Goal: Task Accomplishment & Management: Complete application form

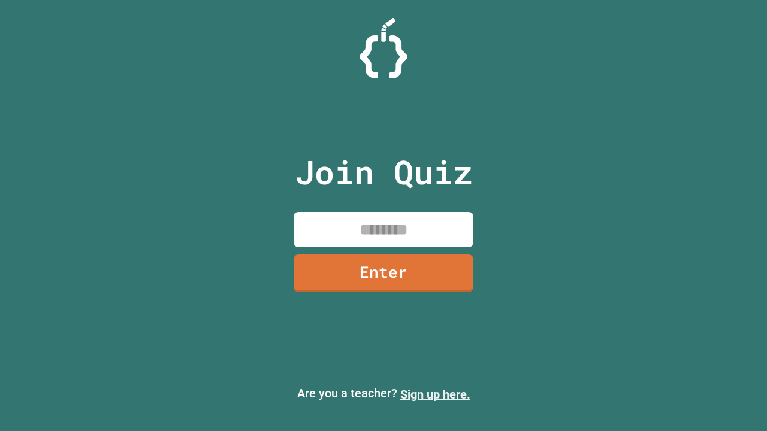
click at [435, 395] on link "Sign up here." at bounding box center [435, 395] width 70 height 14
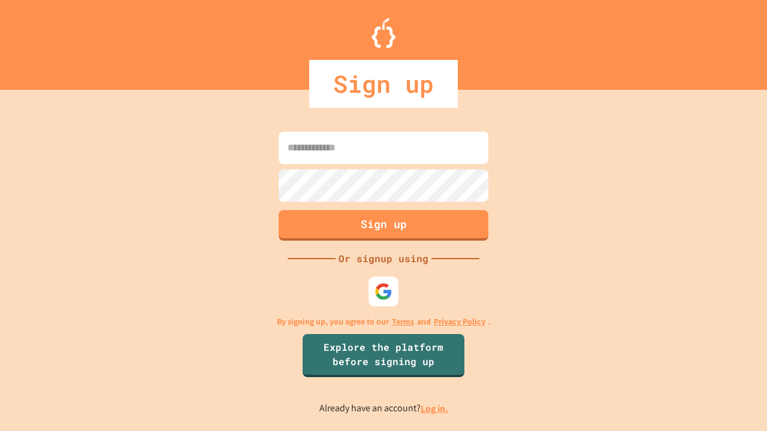
click at [435, 409] on link "Log in." at bounding box center [435, 409] width 28 height 13
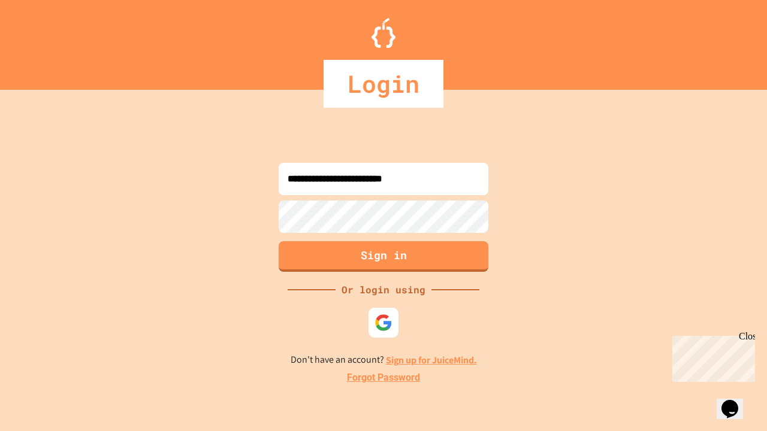
type input "**********"
